Goal: Transaction & Acquisition: Purchase product/service

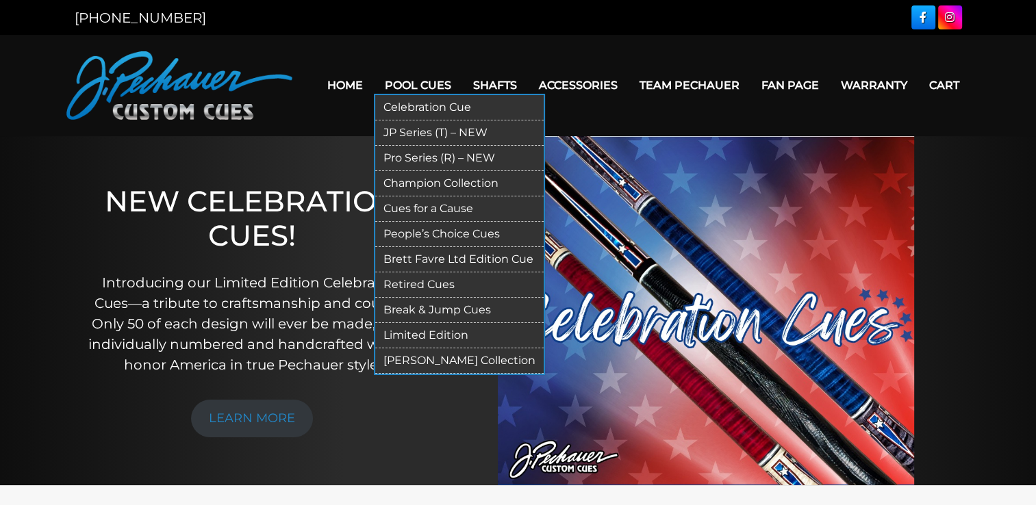
click at [442, 127] on link "JP Series (T) – NEW" at bounding box center [459, 133] width 168 height 25
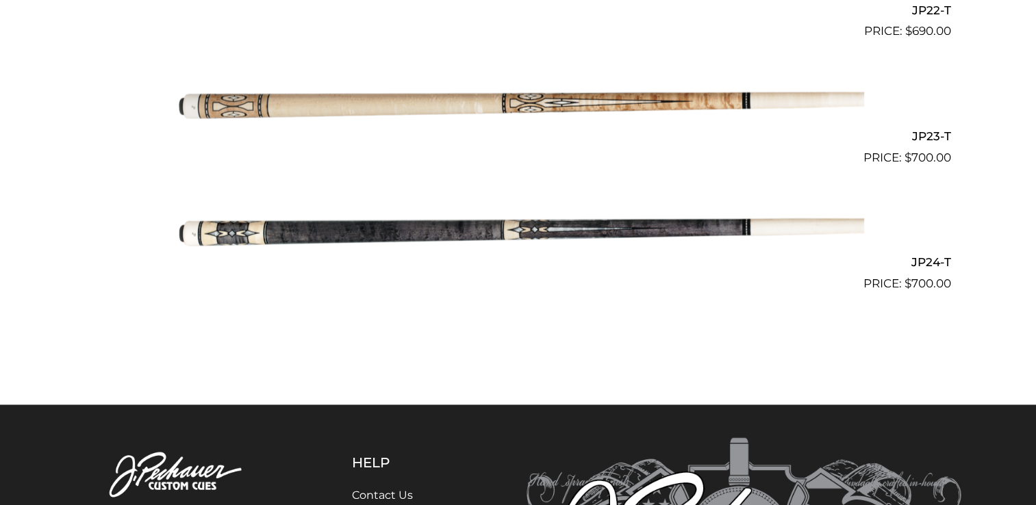
scroll to position [3175, 0]
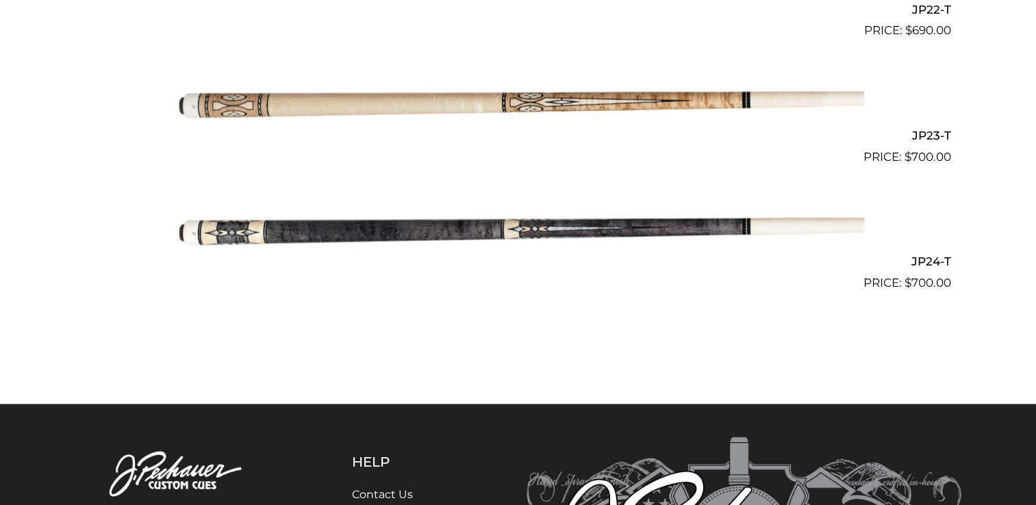
click at [496, 238] on img at bounding box center [519, 229] width 692 height 115
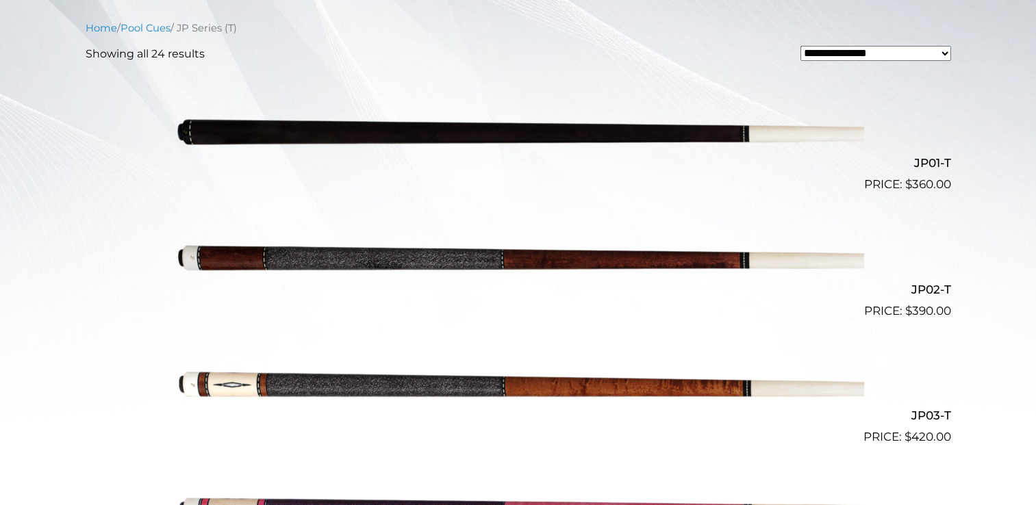
scroll to position [364, 0]
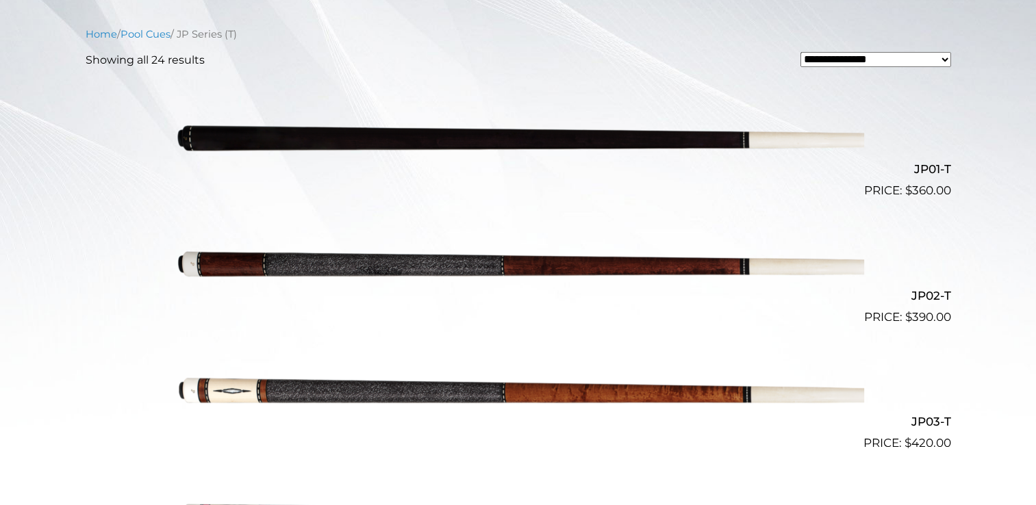
click at [572, 389] on img at bounding box center [519, 389] width 692 height 115
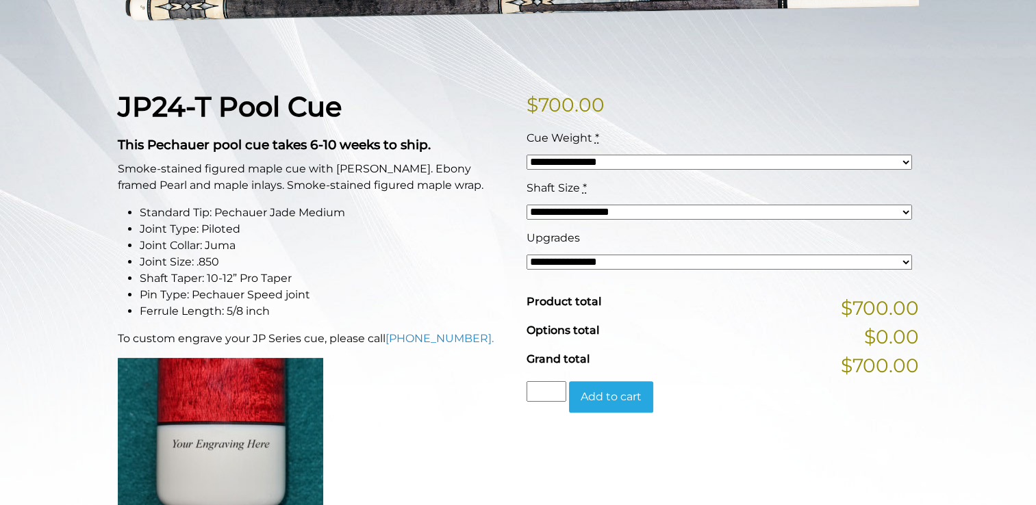
scroll to position [279, 0]
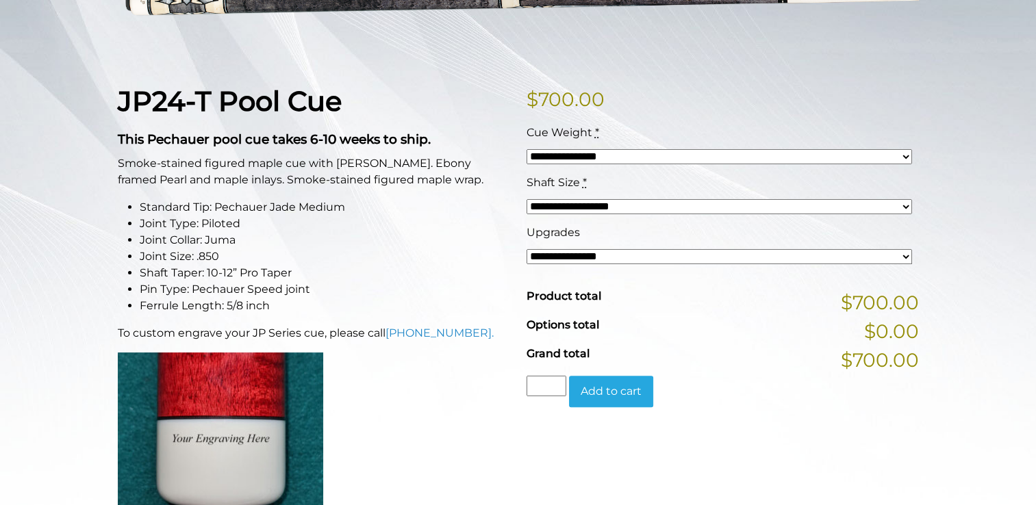
click at [910, 249] on select "**********" at bounding box center [720, 256] width 386 height 15
click at [365, 280] on li "Shaft Taper: 10-12” Pro Taper" at bounding box center [325, 273] width 370 height 16
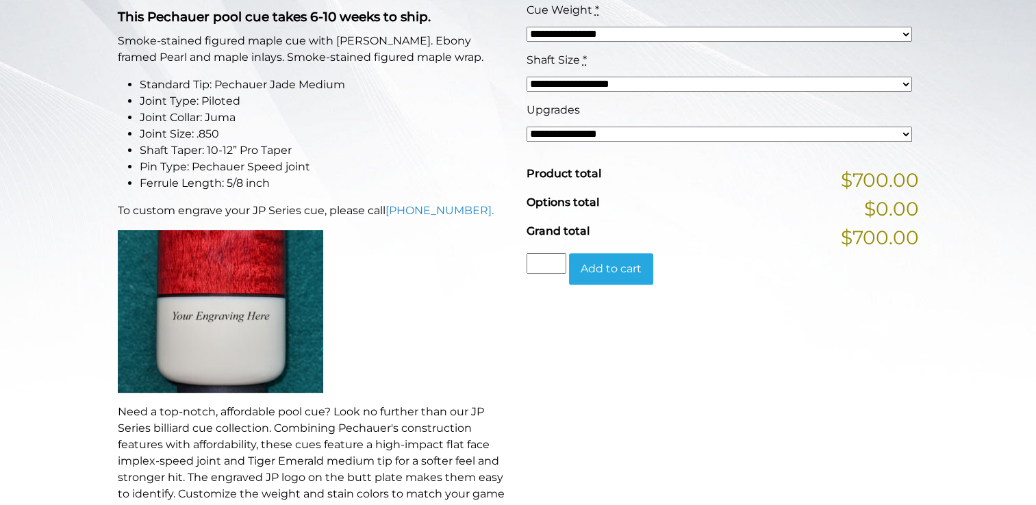
scroll to position [392, 0]
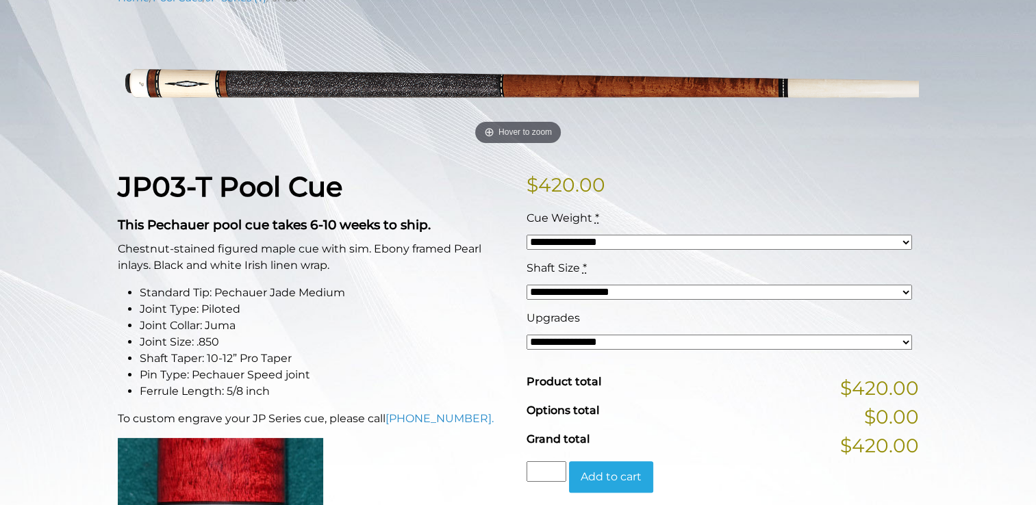
scroll to position [207, 0]
